Goal: Information Seeking & Learning: Learn about a topic

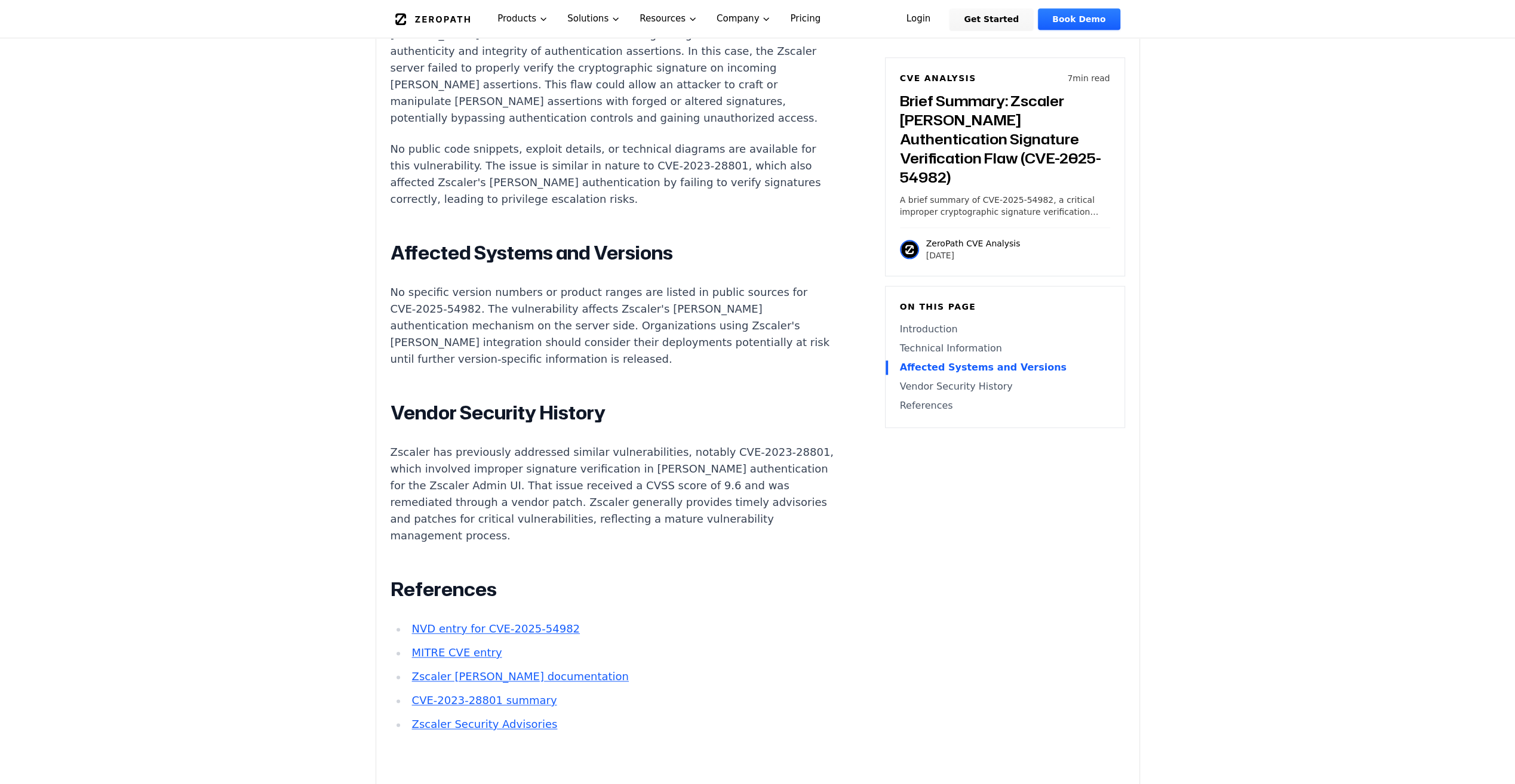
scroll to position [1373, 0]
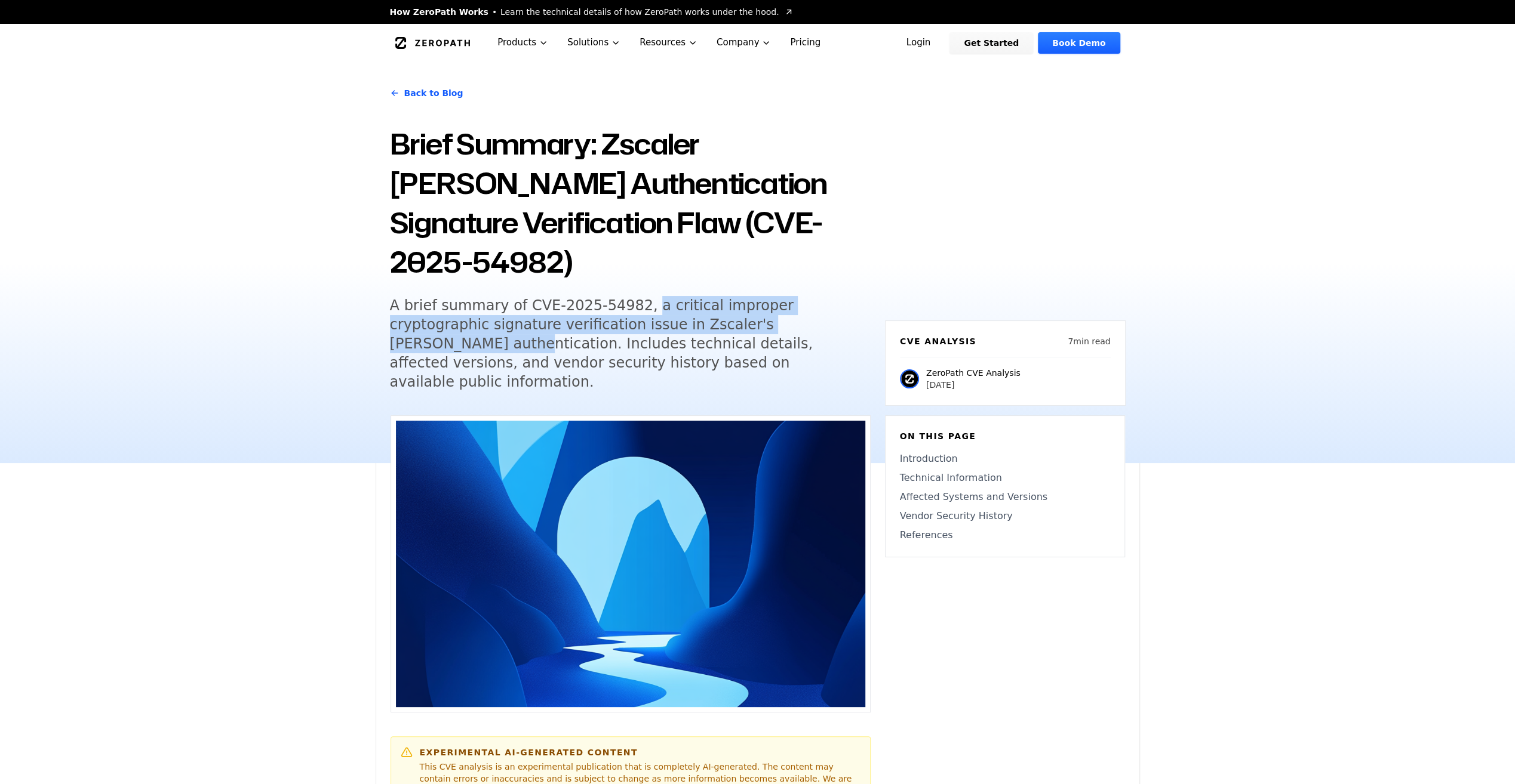
drag, startPoint x: 627, startPoint y: 269, endPoint x: 764, endPoint y: 286, distance: 138.1
click at [764, 297] on h5 "A brief summary of CVE-2025-54982, a critical improper cryptographic signature …" at bounding box center [619, 344] width 458 height 95
